Goal: Task Accomplishment & Management: Use online tool/utility

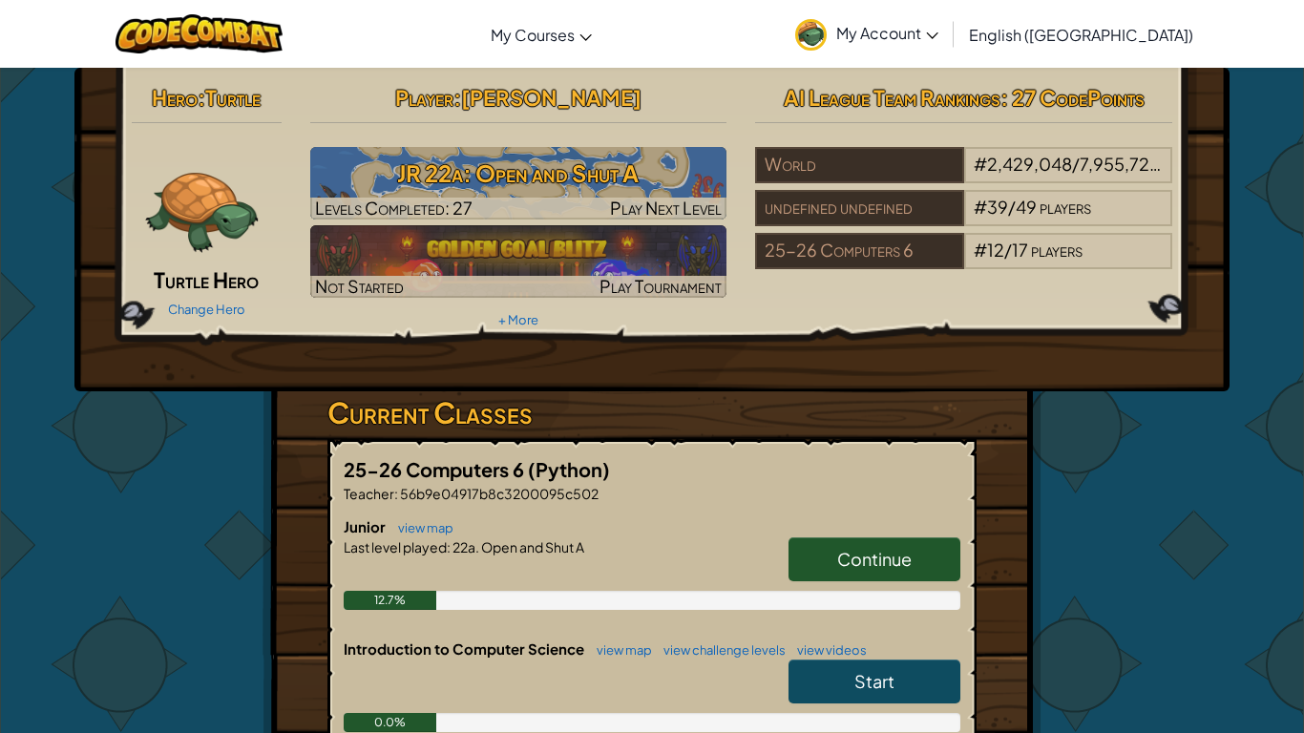
click at [829, 553] on link "Continue" at bounding box center [874, 559] width 172 height 44
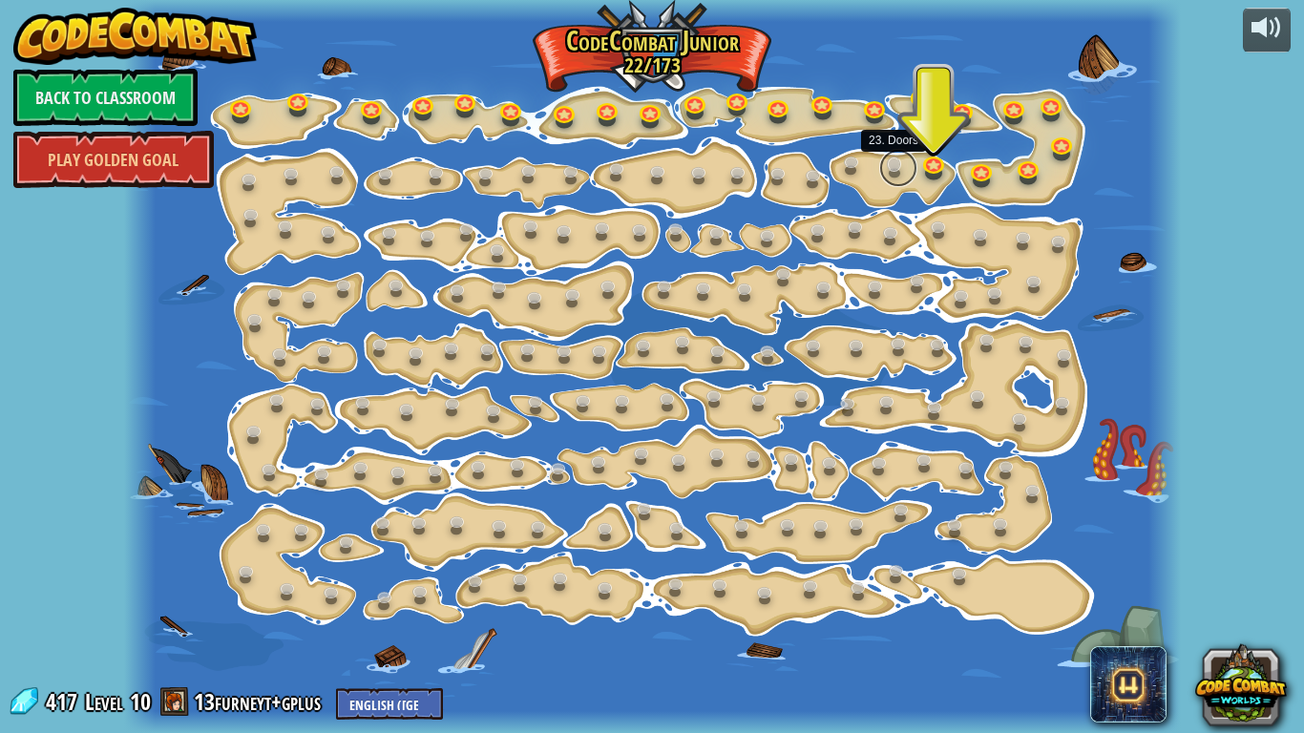
click at [890, 164] on link at bounding box center [898, 168] width 38 height 38
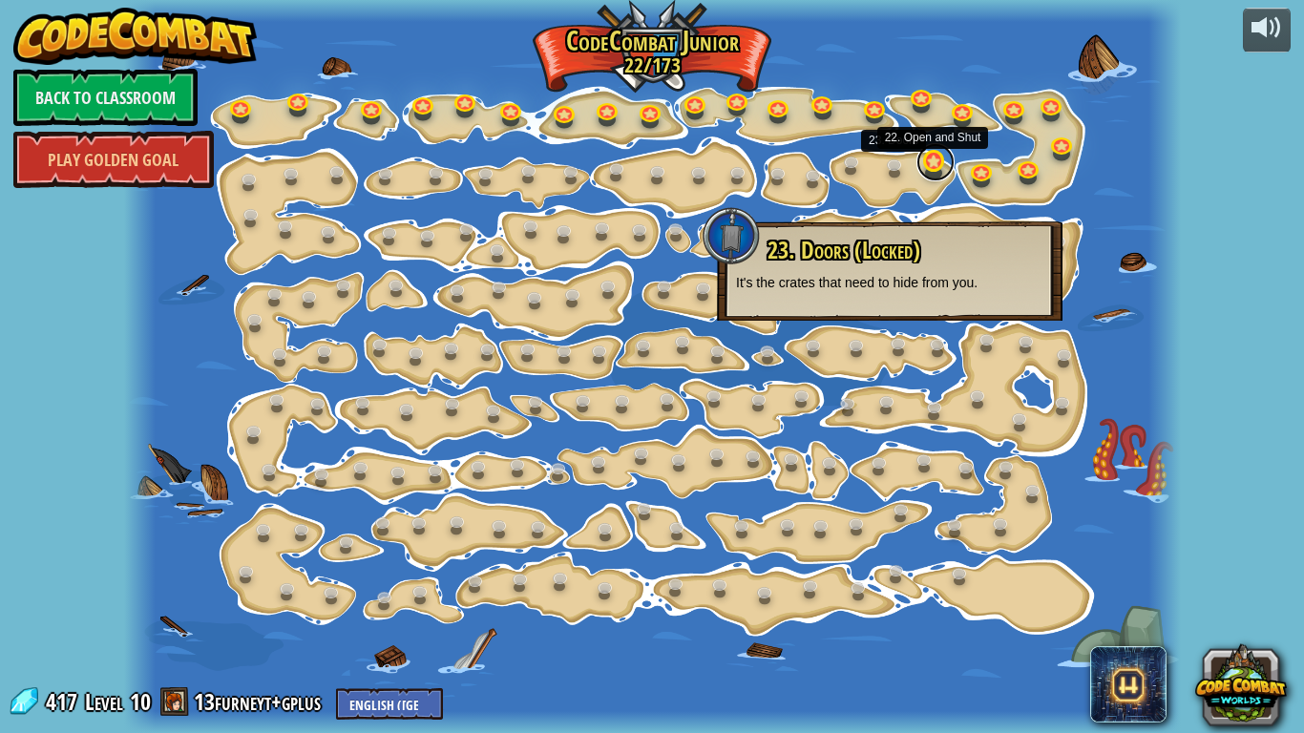
click at [933, 165] on link at bounding box center [935, 162] width 38 height 38
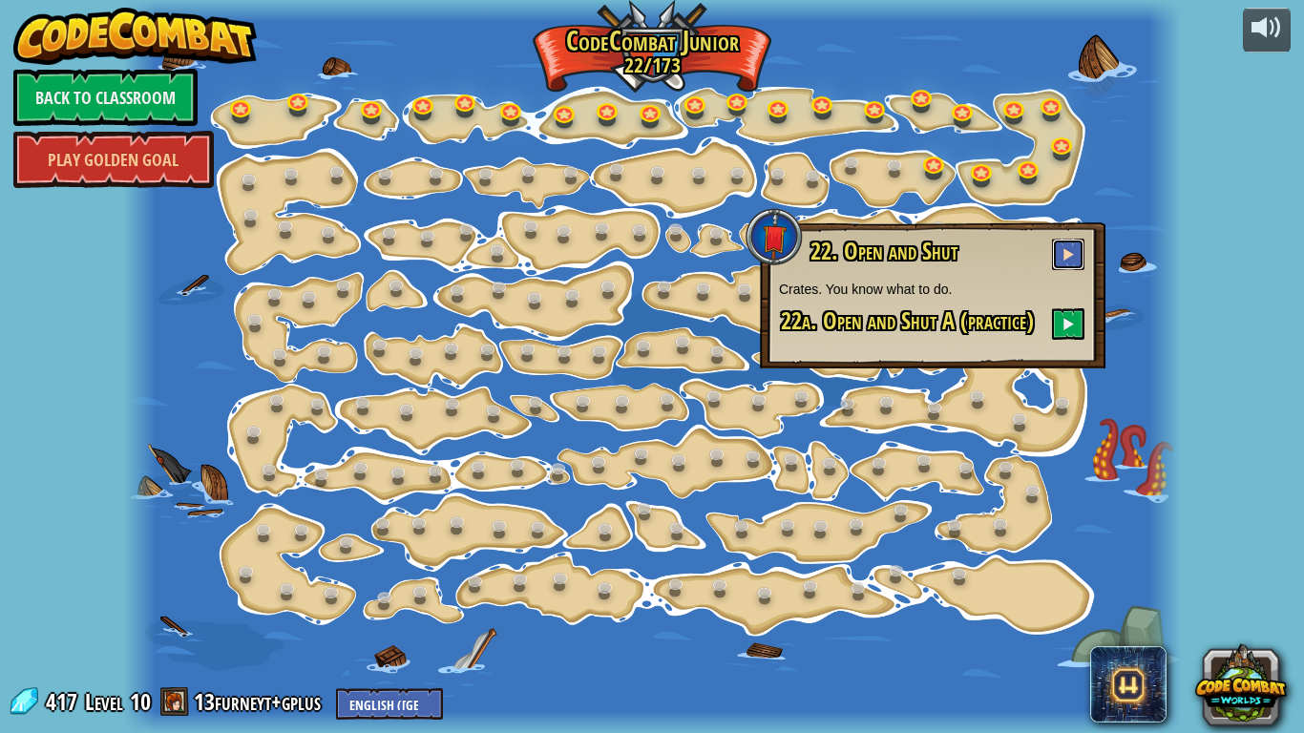
click at [1060, 250] on button at bounding box center [1068, 254] width 32 height 31
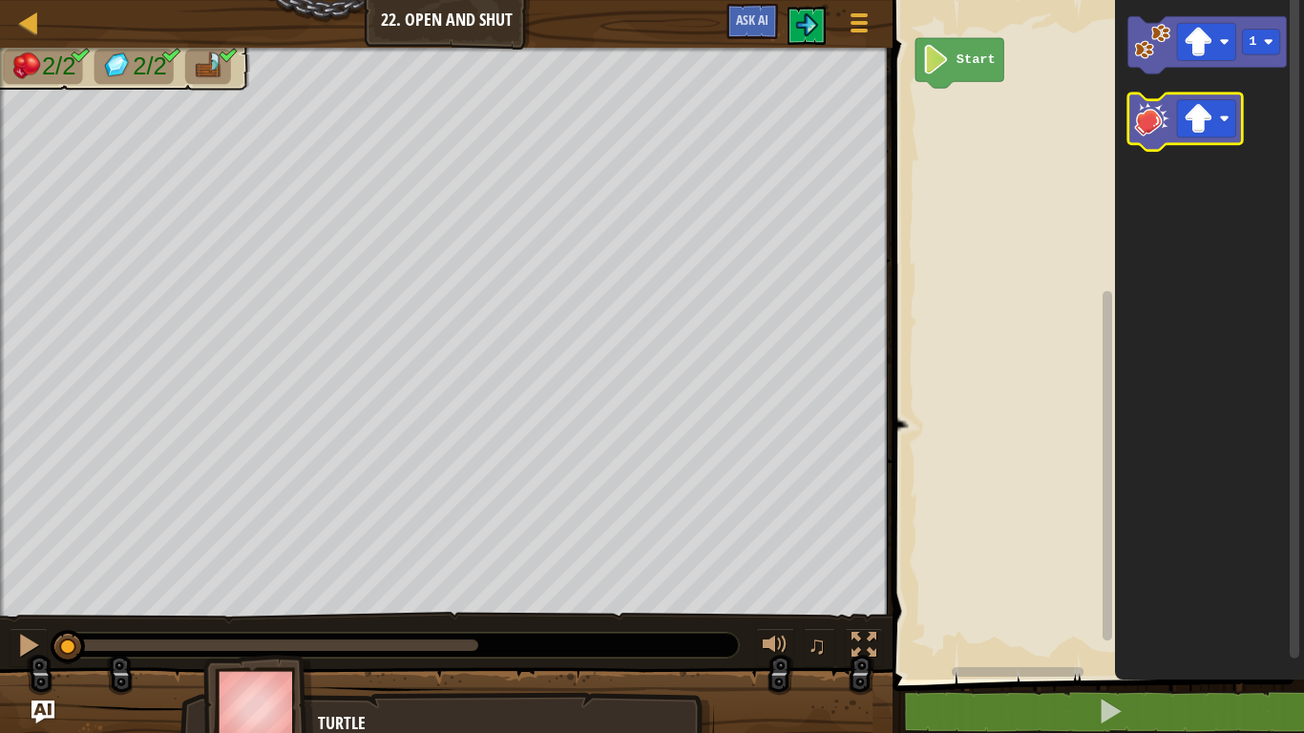
click at [1134, 115] on icon "Blockly Workspace" at bounding box center [1185, 122] width 115 height 57
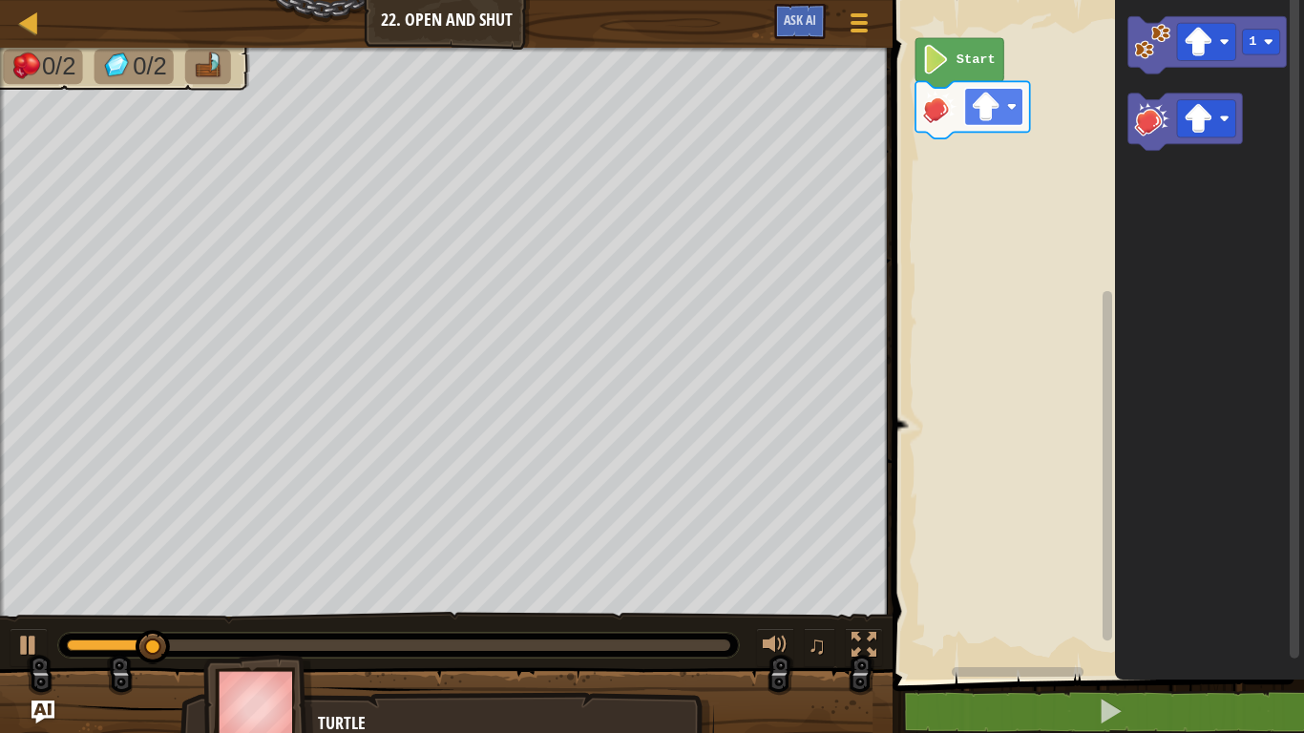
click at [992, 114] on image "Blockly Workspace" at bounding box center [987, 107] width 30 height 30
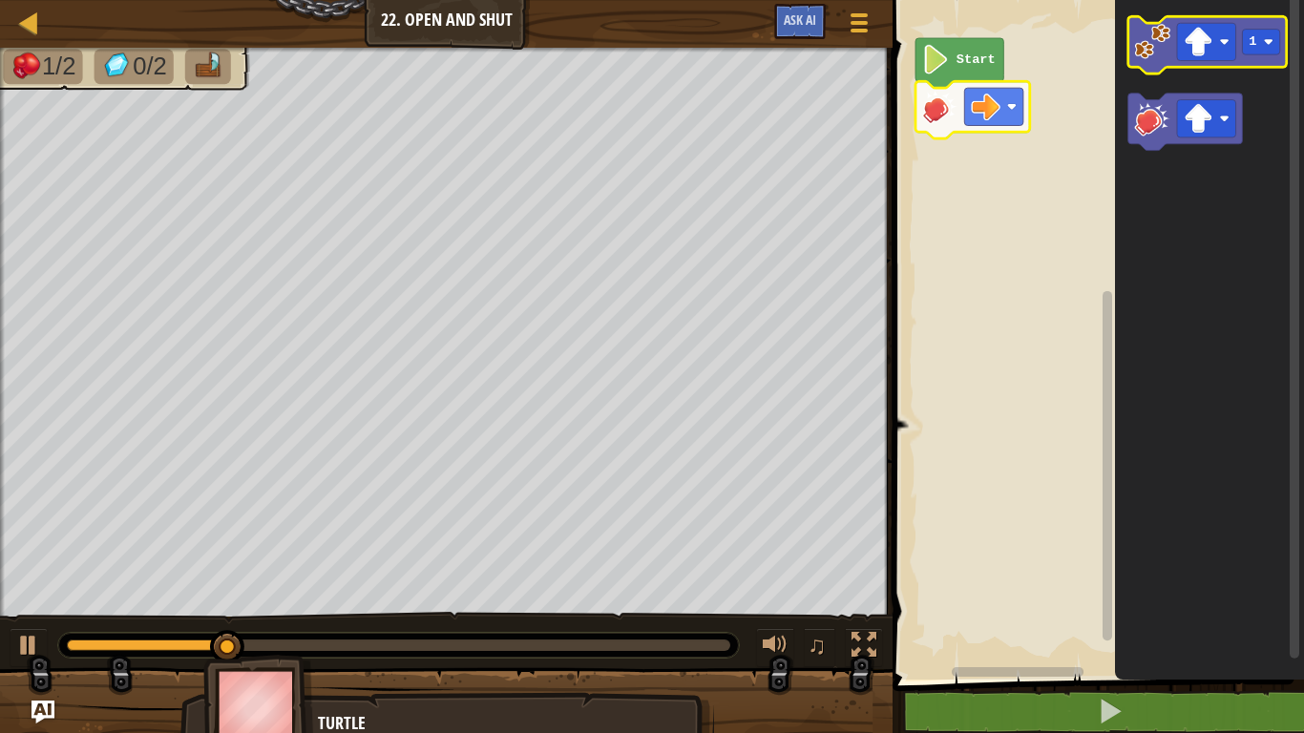
click at [1141, 56] on image "Blockly Workspace" at bounding box center [1153, 42] width 36 height 36
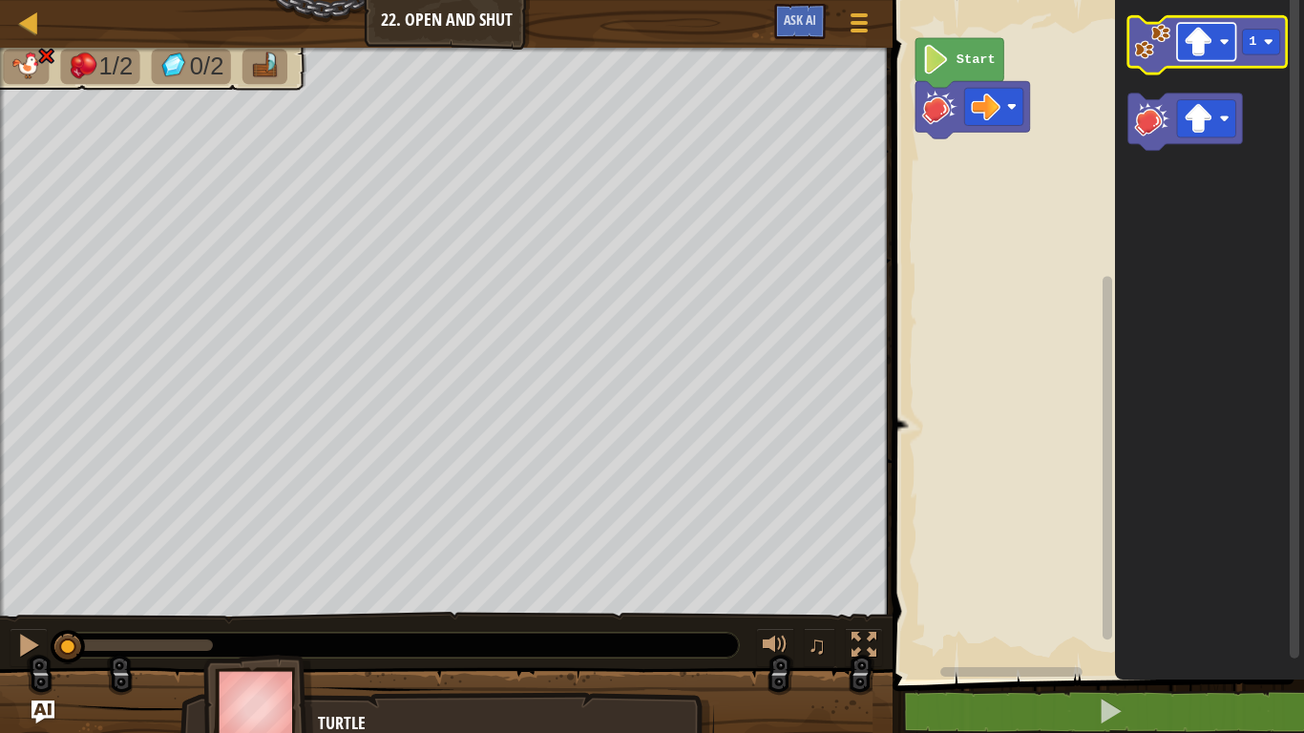
click at [1178, 32] on rect "Blockly Workspace" at bounding box center [1206, 41] width 59 height 37
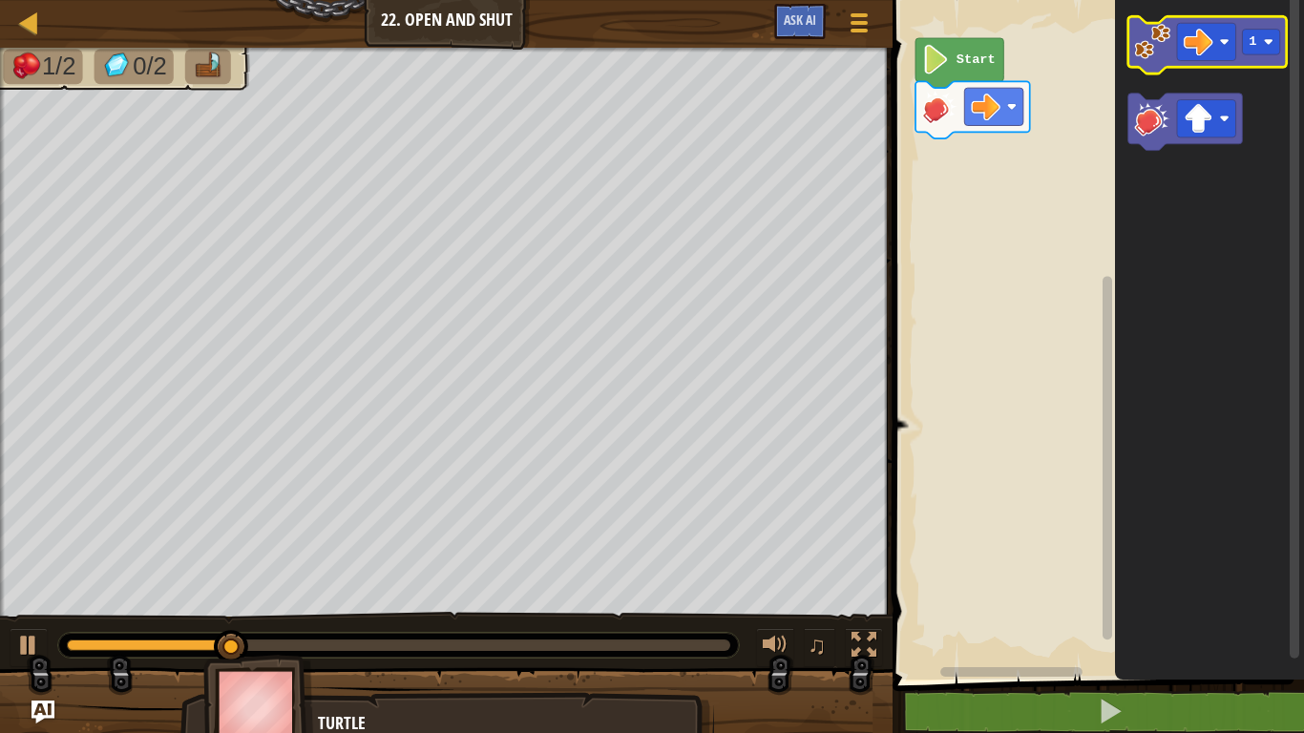
click at [1142, 45] on image "Blockly Workspace" at bounding box center [1153, 42] width 36 height 36
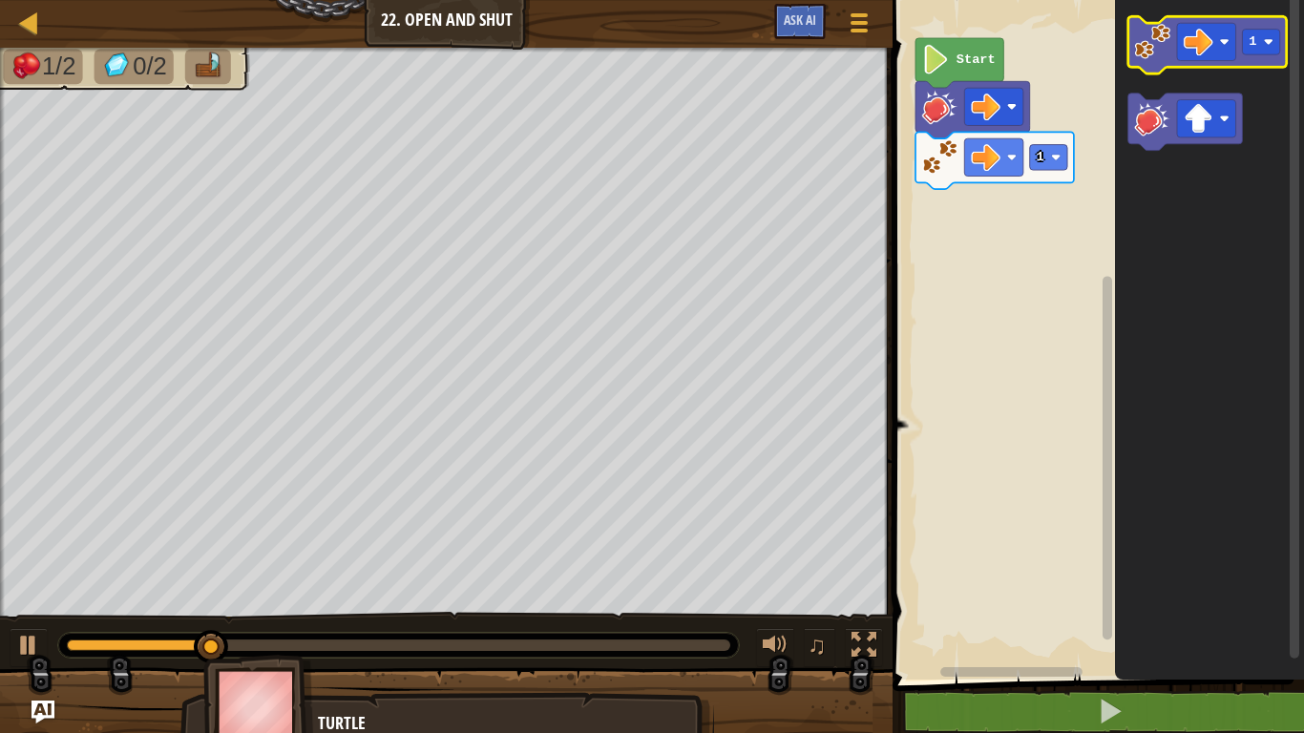
click at [1142, 45] on image "Blockly Workspace" at bounding box center [1153, 42] width 36 height 36
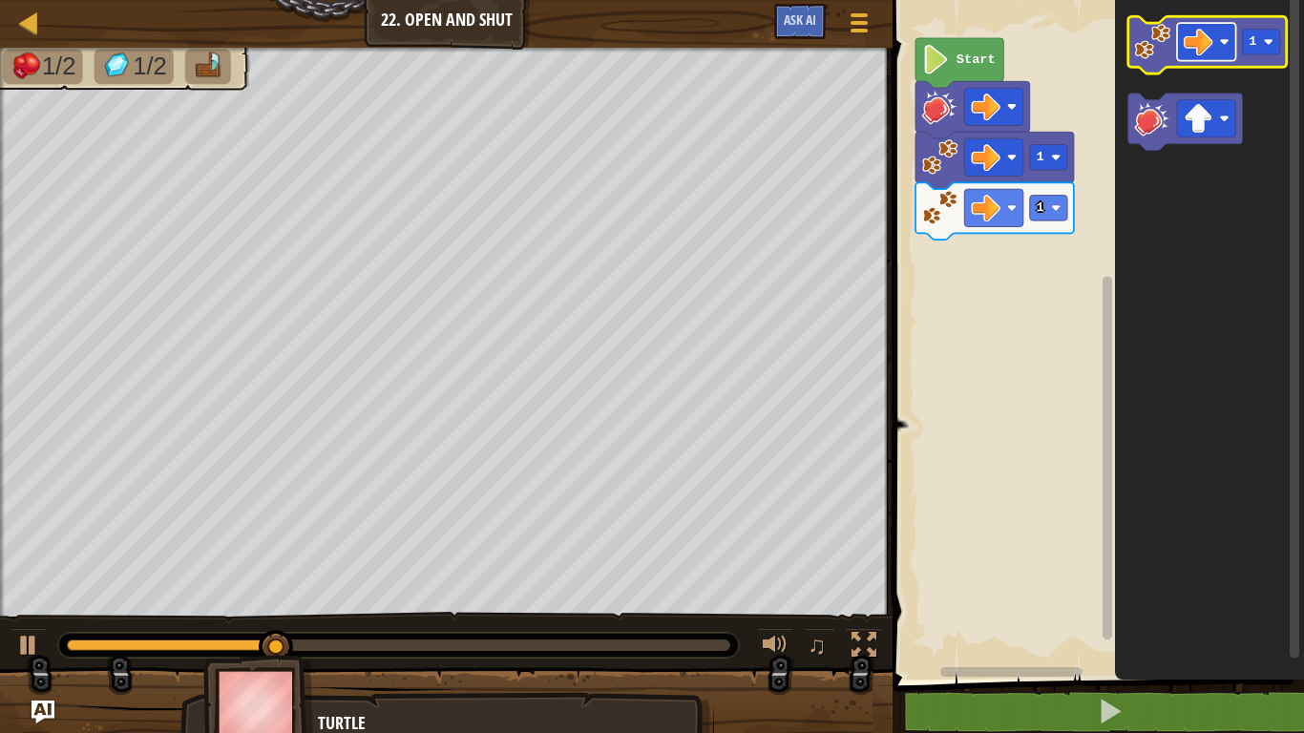
click at [1183, 49] on rect "Blockly Workspace" at bounding box center [1206, 41] width 59 height 37
click at [1146, 58] on image "Blockly Workspace" at bounding box center [1153, 42] width 36 height 36
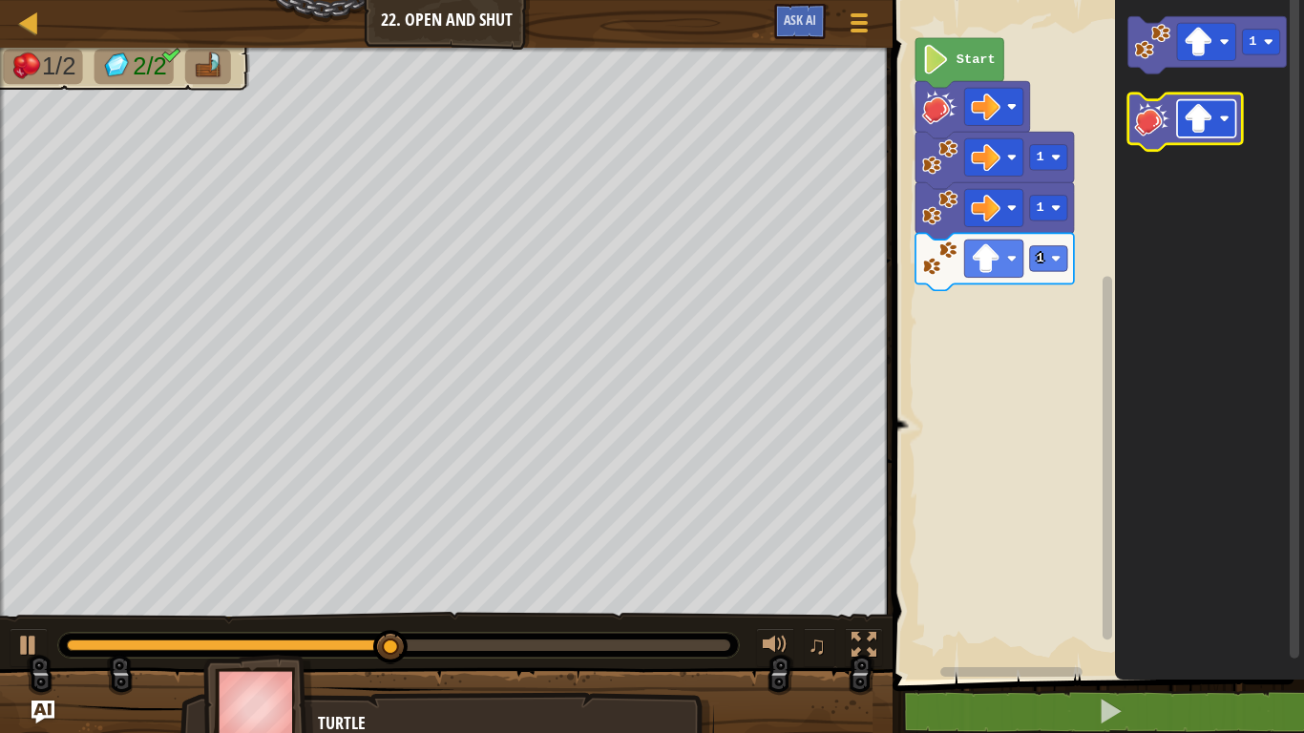
click at [1194, 117] on image "Blockly Workspace" at bounding box center [1199, 119] width 30 height 30
click at [1139, 131] on image "Blockly Workspace" at bounding box center [1153, 118] width 36 height 36
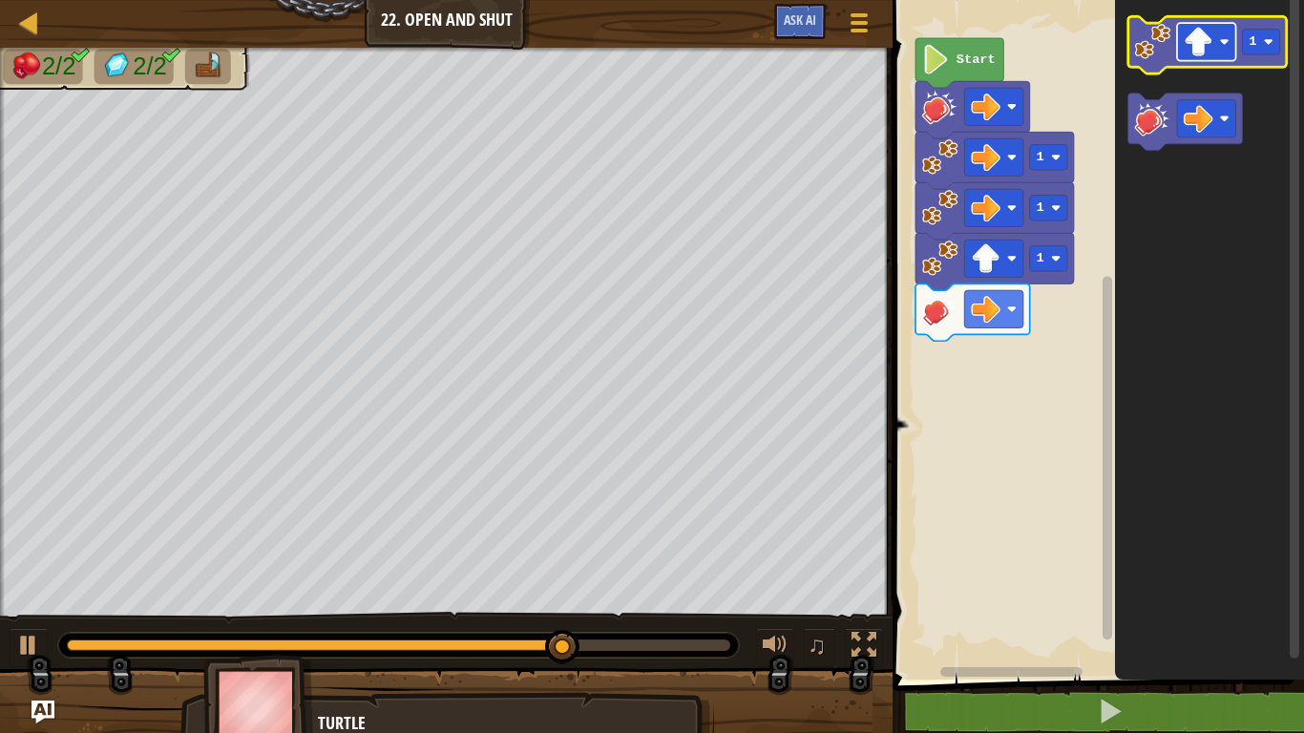
click at [1202, 41] on image "Blockly Workspace" at bounding box center [1199, 42] width 30 height 30
click at [1154, 55] on image "Blockly Workspace" at bounding box center [1153, 42] width 36 height 36
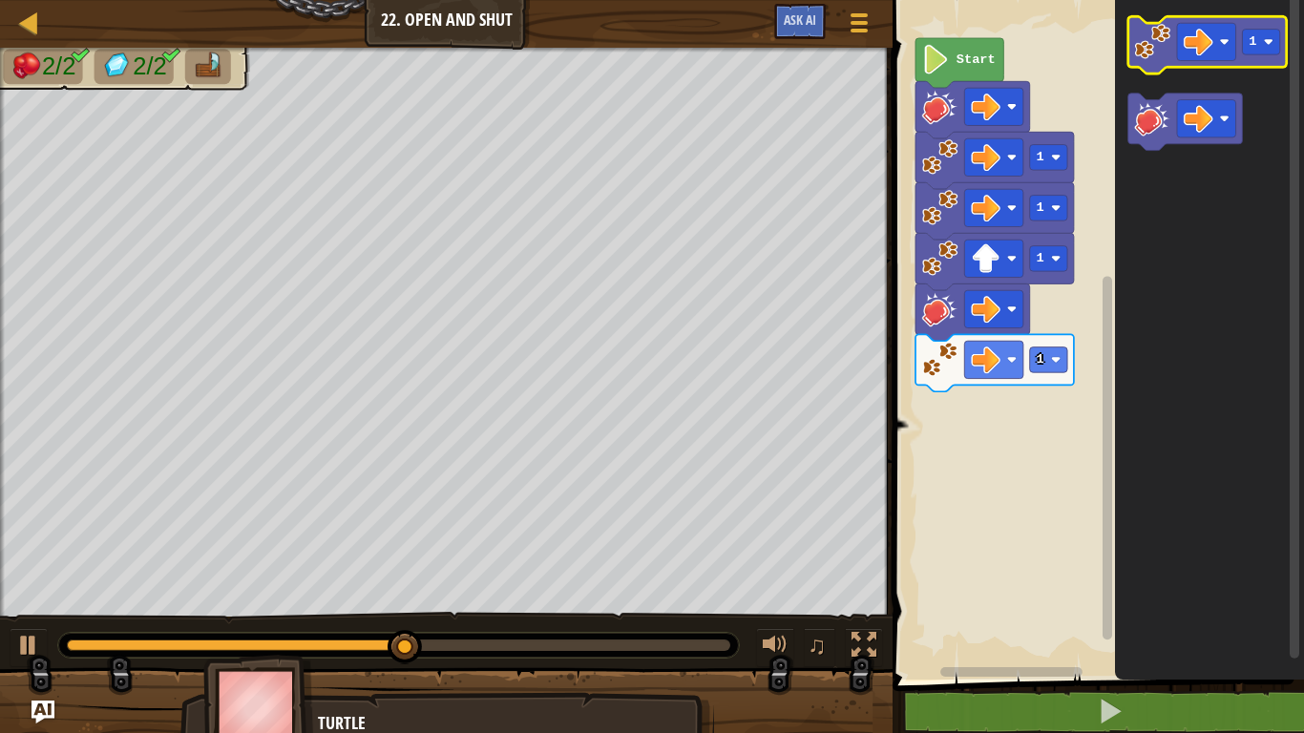
click at [1154, 55] on image "Blockly Workspace" at bounding box center [1153, 42] width 36 height 36
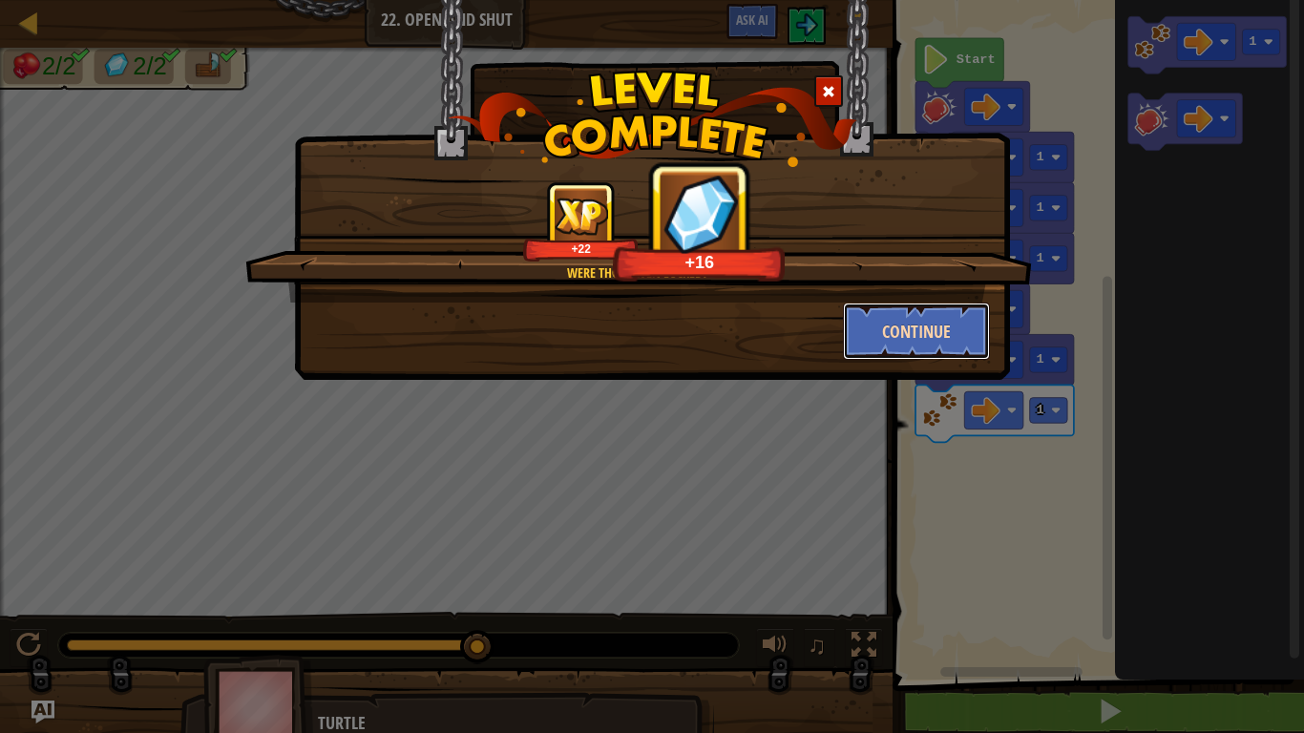
click at [921, 341] on button "Continue" at bounding box center [917, 331] width 148 height 57
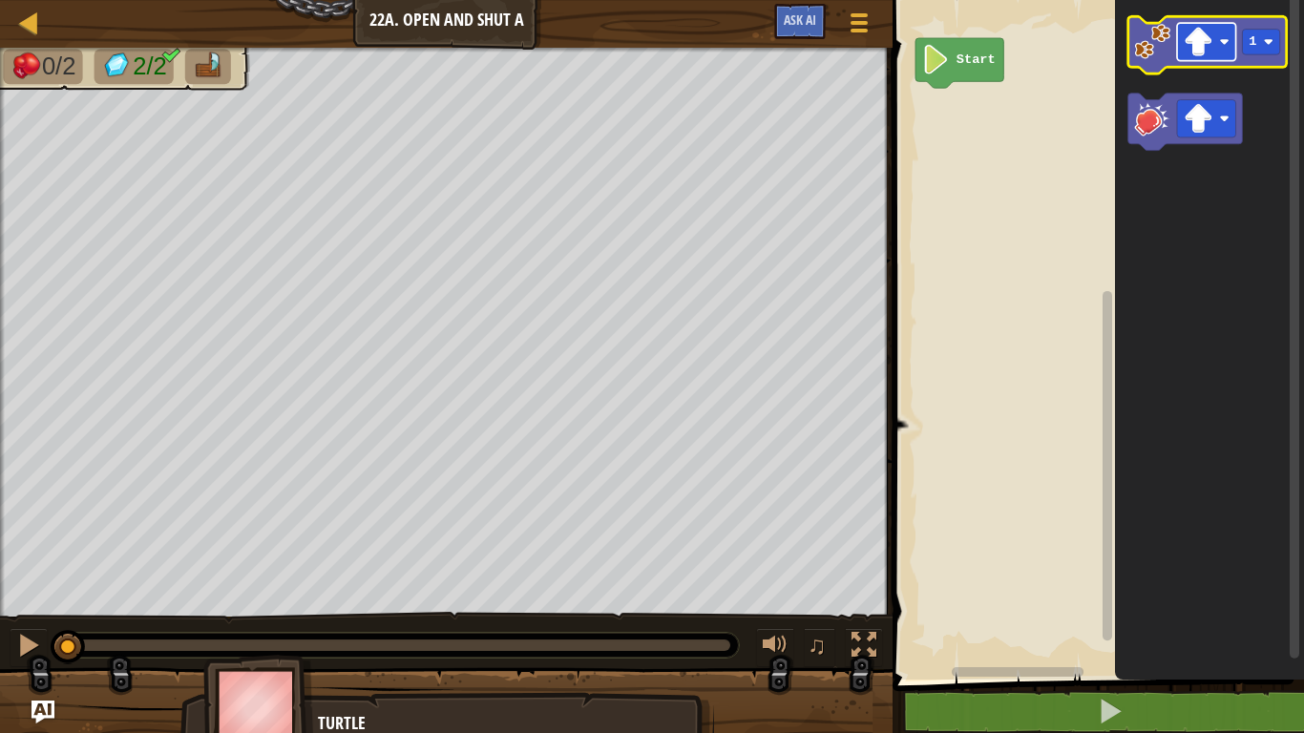
click at [1205, 50] on image "Blockly Workspace" at bounding box center [1199, 42] width 30 height 30
click at [1144, 39] on image "Blockly Workspace" at bounding box center [1153, 42] width 36 height 36
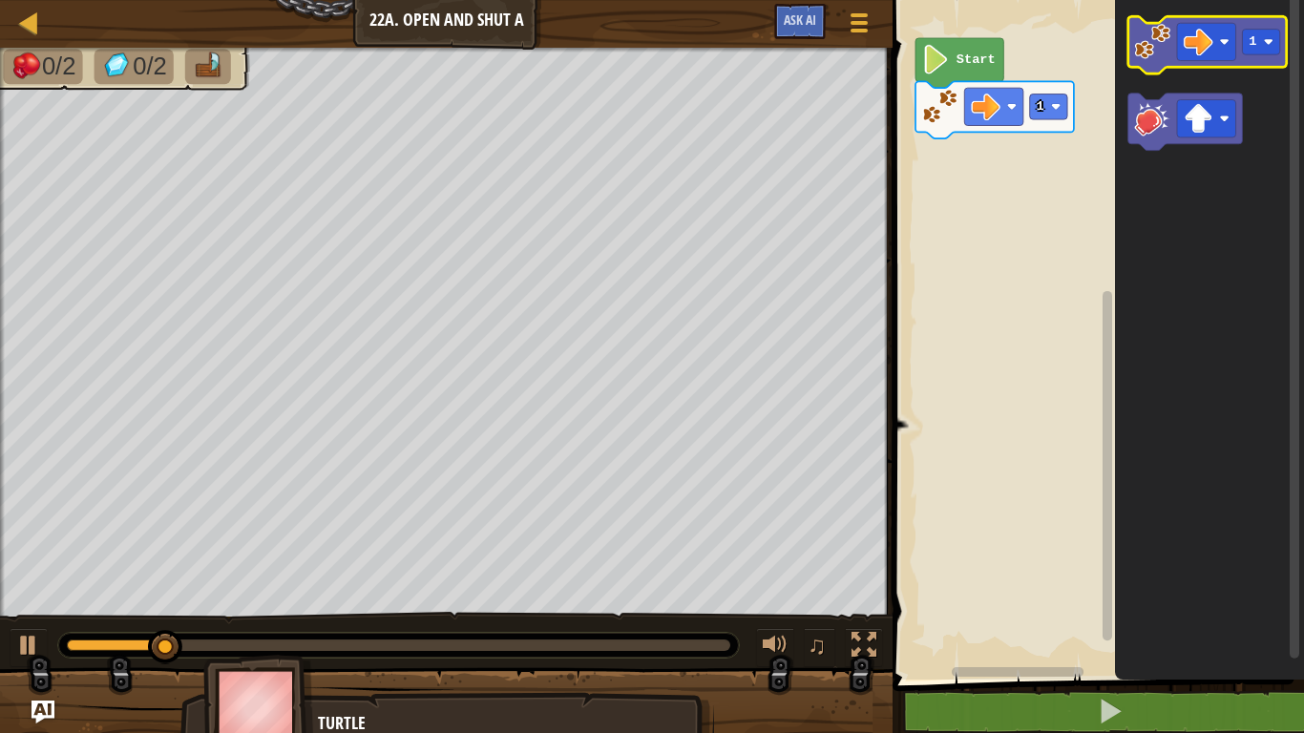
click at [1144, 39] on image "Blockly Workspace" at bounding box center [1153, 42] width 36 height 36
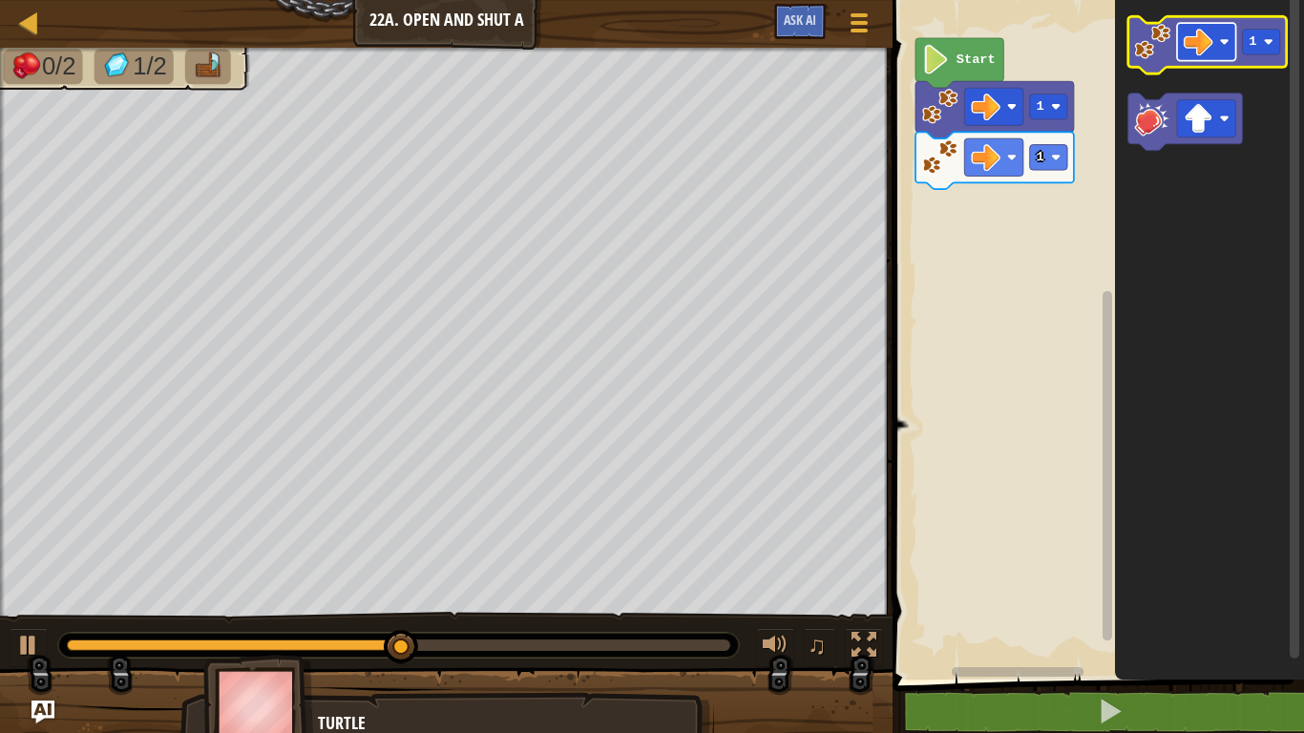
click at [1192, 34] on image "Blockly Workspace" at bounding box center [1199, 42] width 30 height 30
click at [1145, 37] on image "Blockly Workspace" at bounding box center [1153, 42] width 36 height 36
